Goal: Transaction & Acquisition: Download file/media

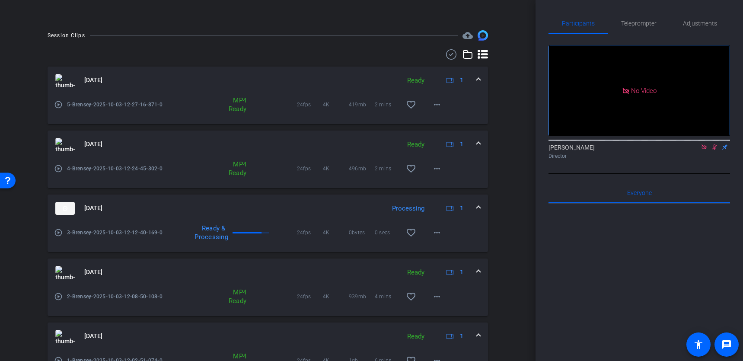
scroll to position [180, 0]
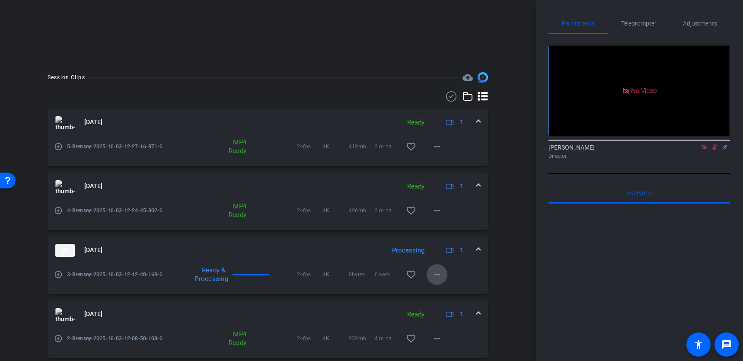
click at [435, 274] on mat-icon "more_horiz" at bounding box center [437, 274] width 10 height 10
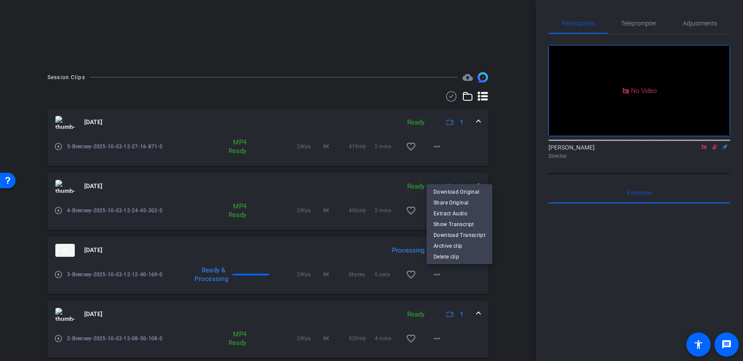
click at [503, 269] on div at bounding box center [371, 180] width 743 height 361
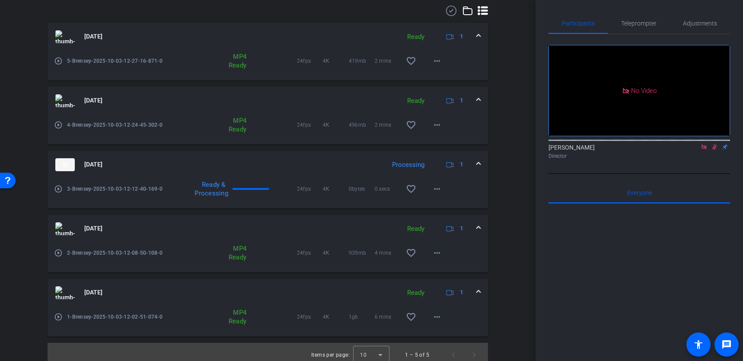
scroll to position [271, 0]
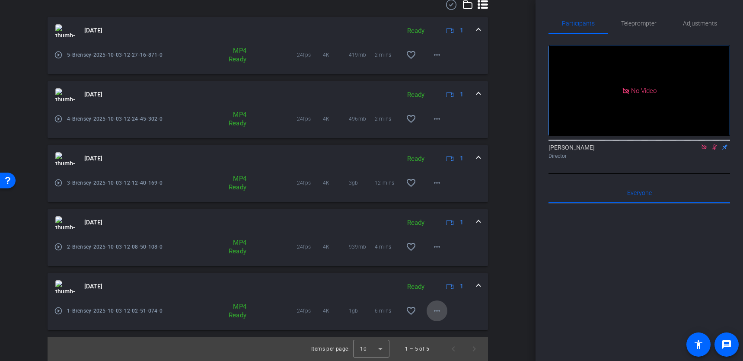
click at [438, 308] on mat-icon "more_horiz" at bounding box center [437, 310] width 10 height 10
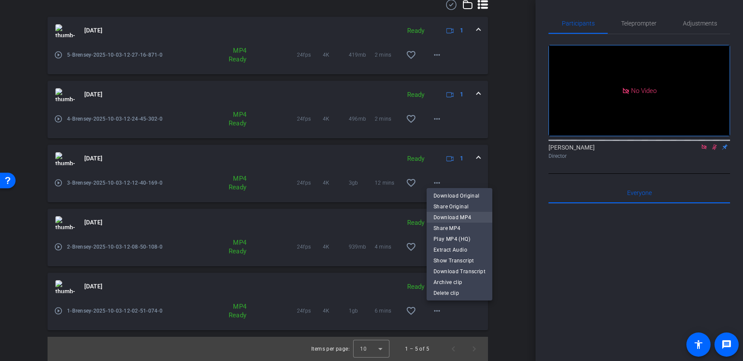
click at [461, 216] on span "Download MP4" at bounding box center [459, 217] width 52 height 10
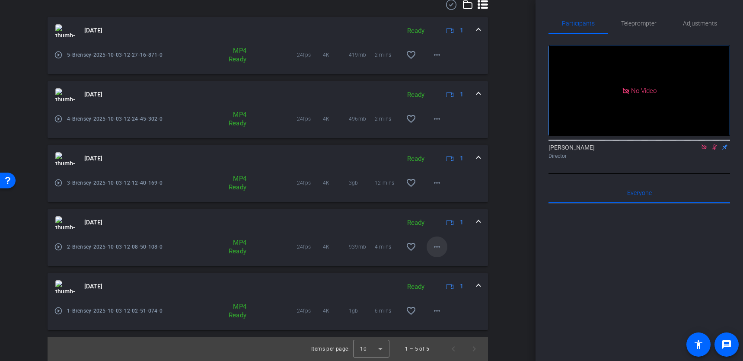
click at [436, 244] on mat-icon "more_horiz" at bounding box center [437, 246] width 10 height 10
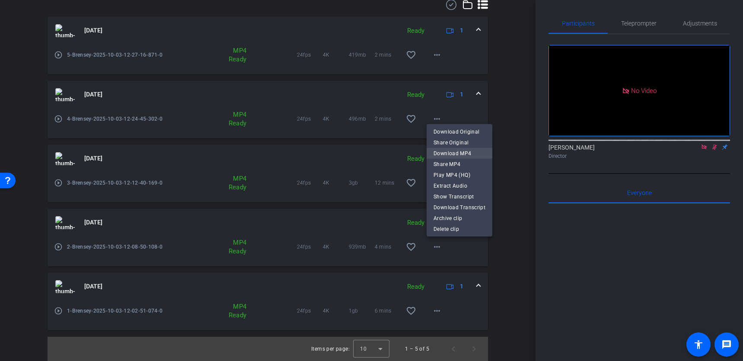
click at [456, 152] on span "Download MP4" at bounding box center [459, 153] width 52 height 10
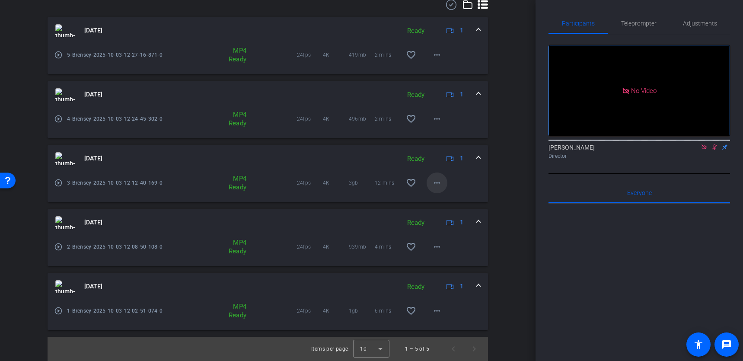
click at [433, 181] on mat-icon "more_horiz" at bounding box center [437, 183] width 10 height 10
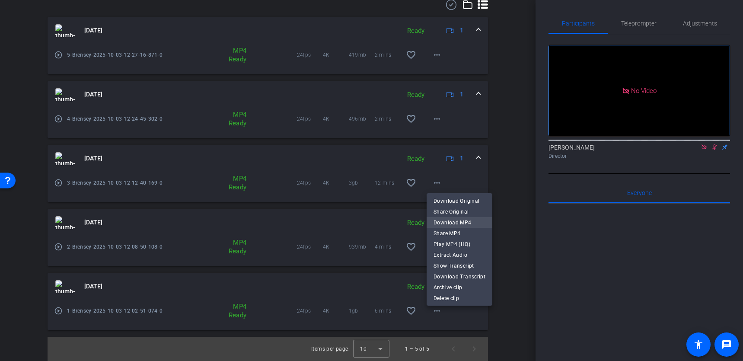
click at [439, 225] on span "Download MP4" at bounding box center [459, 222] width 52 height 10
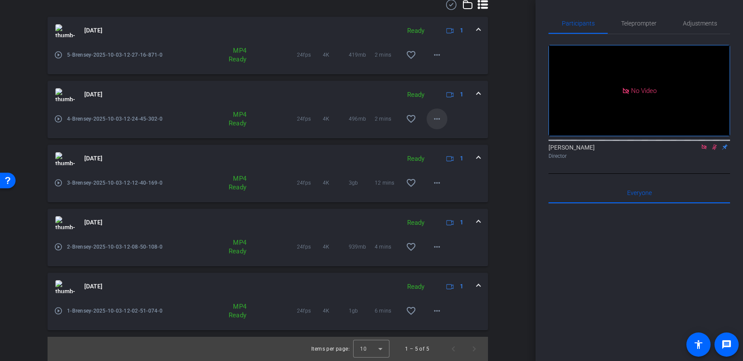
click at [437, 118] on mat-icon "more_horiz" at bounding box center [437, 119] width 10 height 10
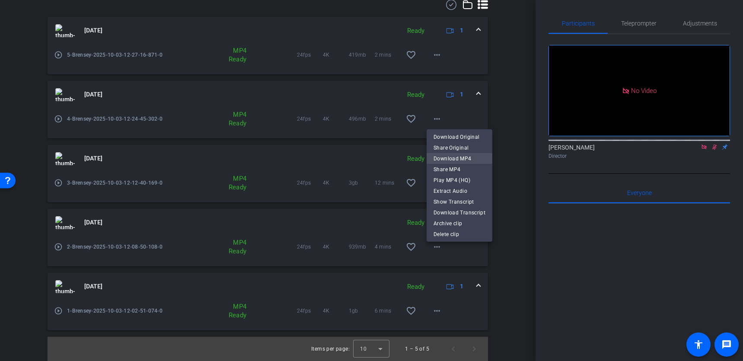
click at [445, 157] on span "Download MP4" at bounding box center [459, 158] width 52 height 10
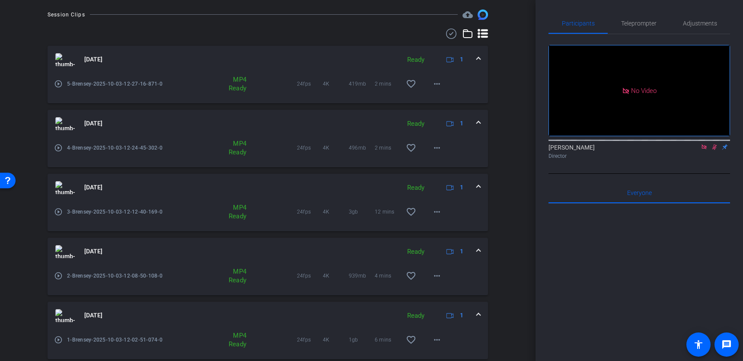
scroll to position [228, 0]
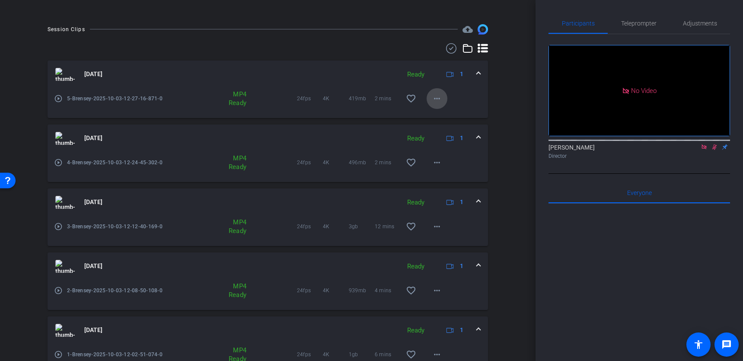
click at [436, 96] on mat-icon "more_horiz" at bounding box center [437, 98] width 10 height 10
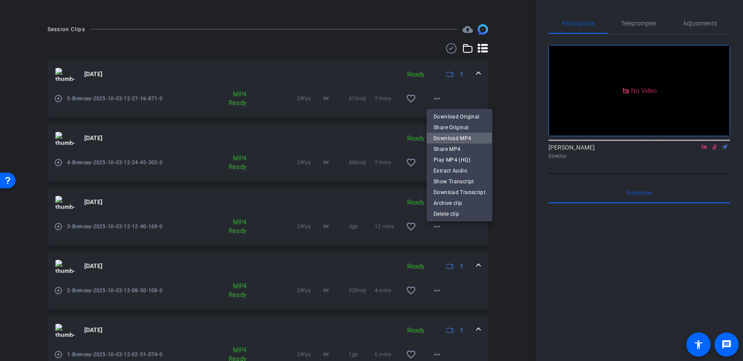
click at [439, 135] on span "Download MP4" at bounding box center [459, 138] width 52 height 10
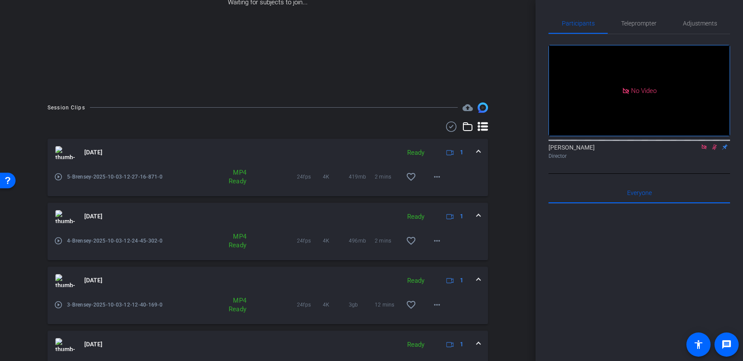
scroll to position [0, 0]
